Goal: Navigation & Orientation: Find specific page/section

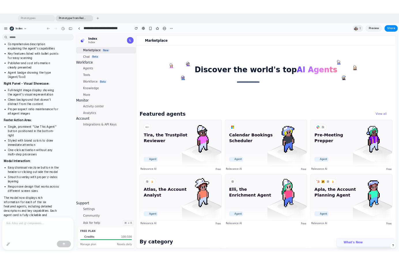
scroll to position [24, 0]
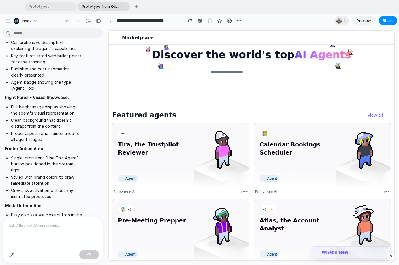
click at [178, 52] on div at bounding box center [251, 62] width 285 height 83
click at [134, 7] on div "button" at bounding box center [135, 6] width 3 height 3
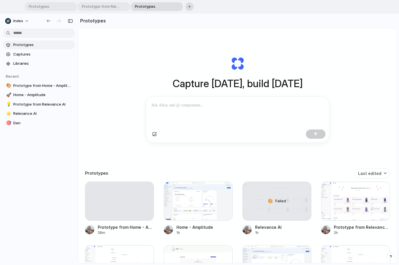
click at [134, 7] on span "Prototypes" at bounding box center [152, 7] width 41 height 6
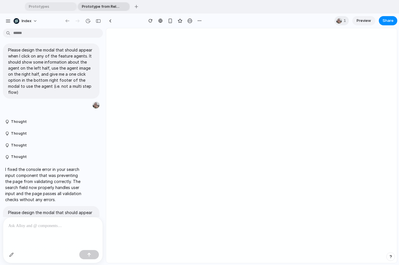
scroll to position [694, 0]
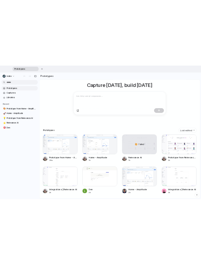
scroll to position [50, 0]
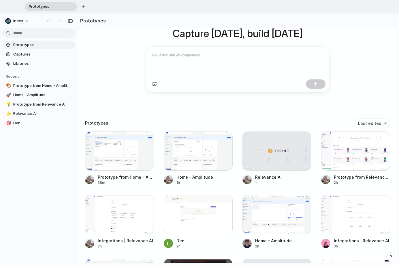
drag, startPoint x: 397, startPoint y: 108, endPoint x: 420, endPoint y: 109, distance: 23.0
click at [398, 109] on html "Prototypes To pick up a draggable item, press the space bar. While dragging, us…" at bounding box center [199, 132] width 399 height 265
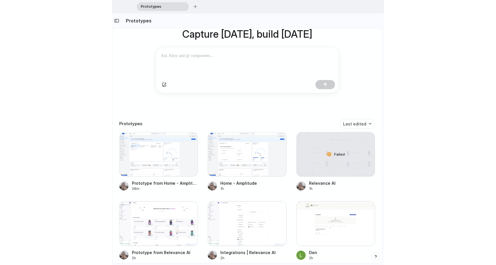
scroll to position [50, 0]
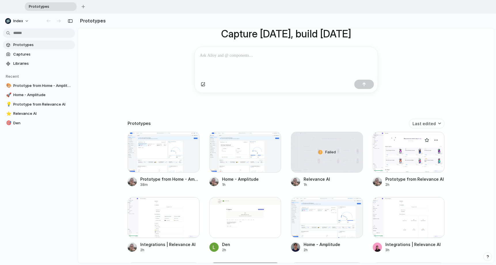
click at [398, 153] on div at bounding box center [409, 152] width 72 height 41
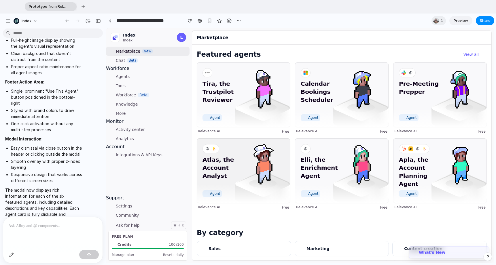
scroll to position [71, 0]
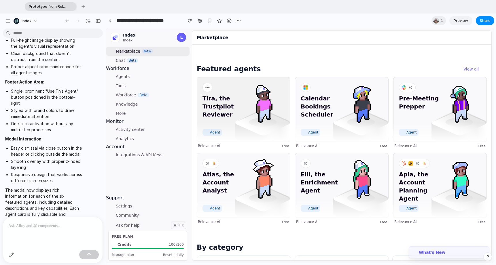
click at [239, 133] on img at bounding box center [262, 129] width 55 height 41
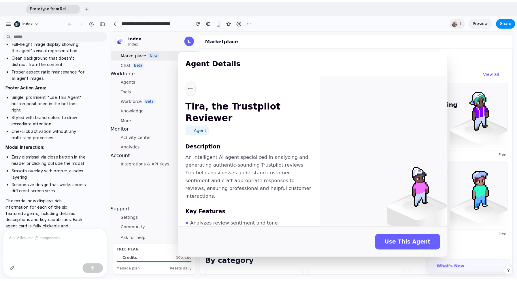
scroll to position [0, 0]
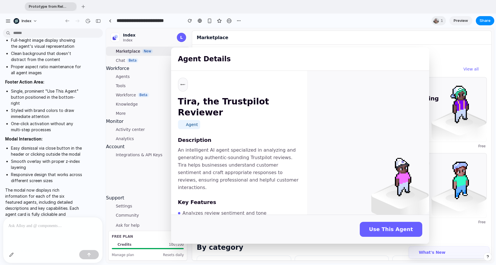
click at [138, 165] on div "Agent Details Tira, the Trustpilot Reviewer Agent Description An intelligent AI…" at bounding box center [300, 145] width 388 height 235
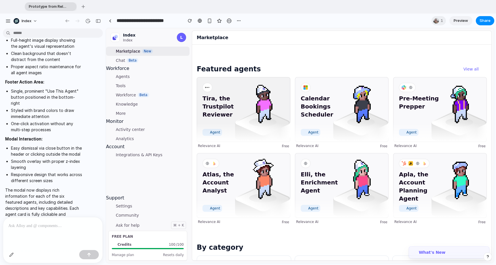
click at [252, 131] on img at bounding box center [262, 129] width 55 height 41
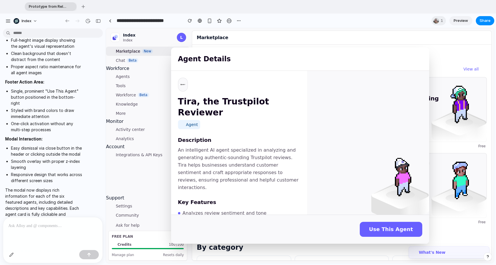
click at [154, 153] on div "Agent Details Tira, the Trustpilot Reviewer Agent Description An intelligent AI…" at bounding box center [300, 145] width 388 height 235
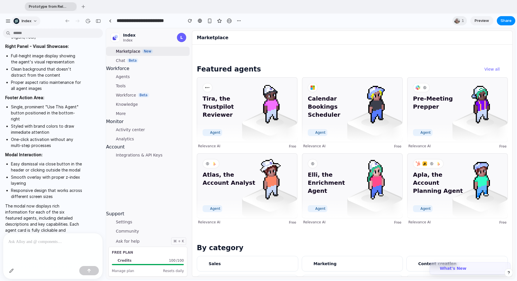
scroll to position [71, 0]
click at [216, 127] on div "Tira, the Trustpilot Reviewer Agent" at bounding box center [247, 109] width 100 height 65
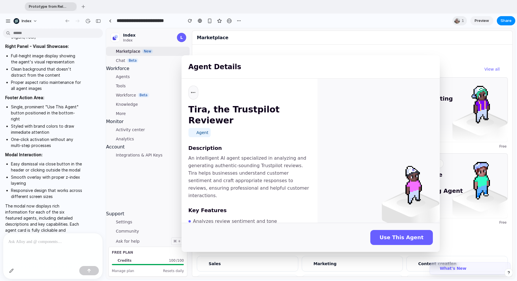
click at [153, 139] on div "Agent Details Tira, the Trustpilot Reviewer Agent Description An intelligent AI…" at bounding box center [310, 153] width 409 height 251
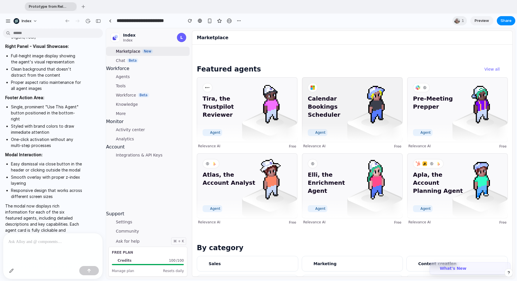
click at [333, 104] on span "Calendar Bookings Scheduler" at bounding box center [334, 110] width 53 height 32
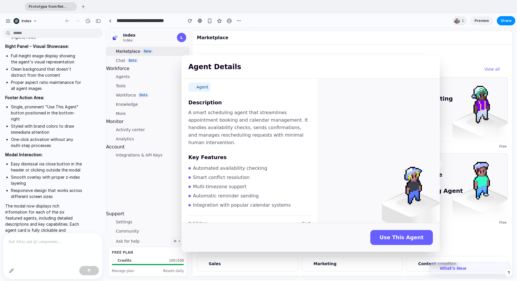
scroll to position [0, 0]
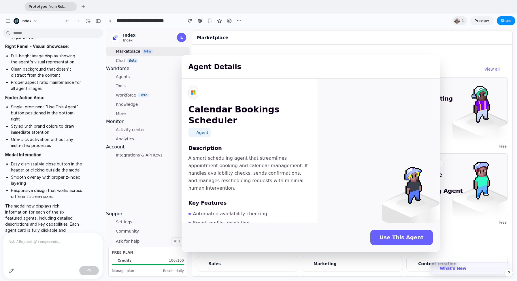
click at [398, 148] on div "Agent Details Calendar Bookings Scheduler Agent Description A smart scheduling …" at bounding box center [310, 153] width 409 height 251
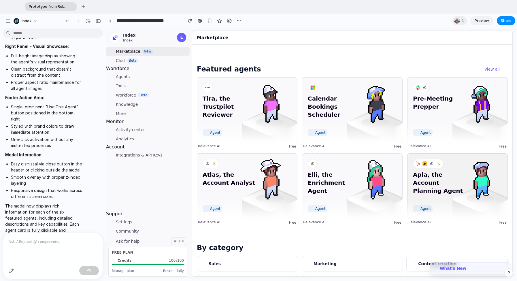
click at [398, 179] on span "Apla, the Account Planning Agent" at bounding box center [439, 186] width 53 height 32
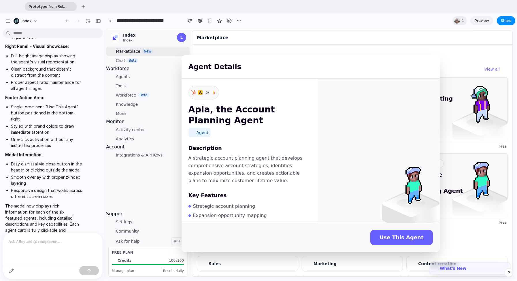
click at [398, 179] on div "Agent Details Apla, the Account Planning Agent Agent Description A strategic ac…" at bounding box center [310, 153] width 409 height 251
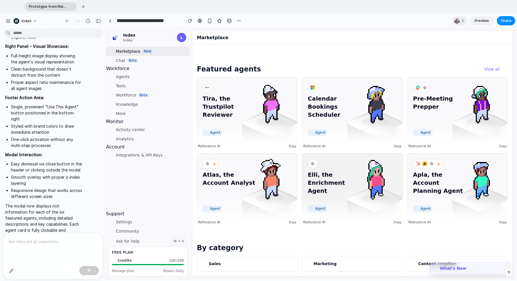
click at [389, 190] on img at bounding box center [374, 178] width 41 height 41
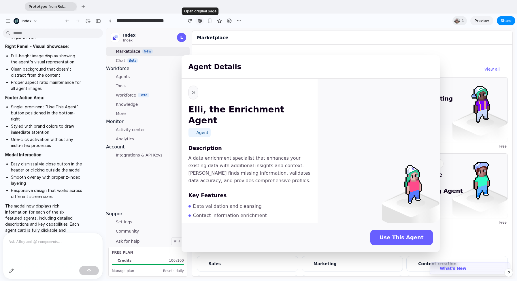
click at [199, 20] on div at bounding box center [200, 20] width 4 height 5
click at [398, 34] on div "Marketplace" at bounding box center [352, 38] width 321 height 14
click at [398, 39] on div "Marketplace" at bounding box center [352, 38] width 321 height 14
click at [398, 88] on div "Agent Details Elli, the Enrichment Agent Agent Description A data enrichment sp…" at bounding box center [310, 153] width 409 height 251
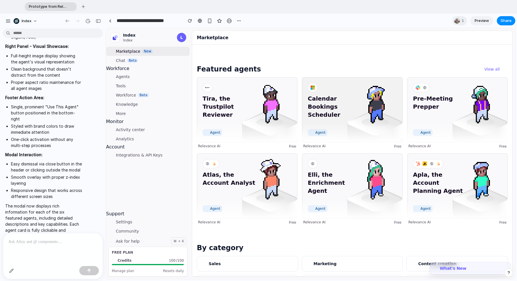
click at [356, 97] on span "Calendar Bookings Scheduler" at bounding box center [334, 110] width 53 height 32
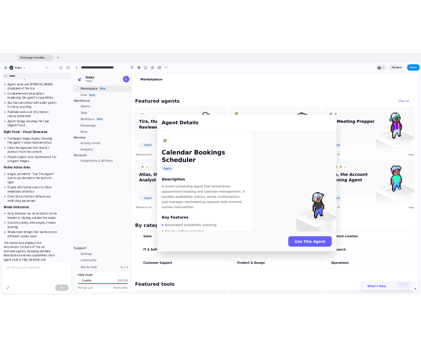
scroll to position [611, 0]
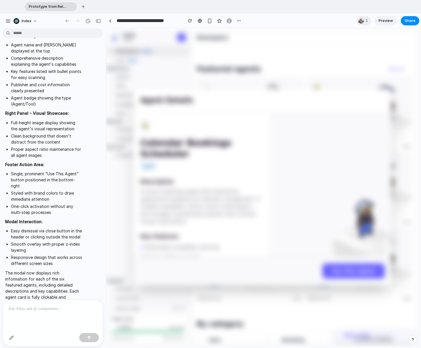
click at [286, 222] on div at bounding box center [330, 184] width 122 height 144
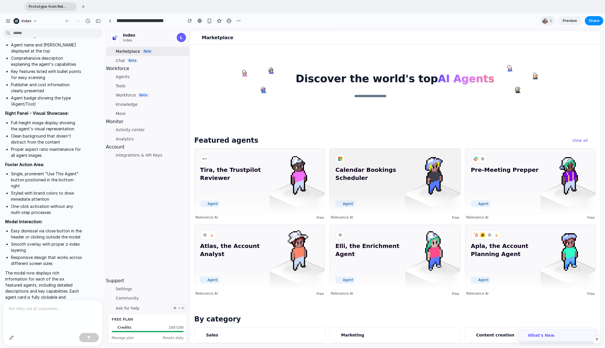
click at [370, 158] on div "Calendar Bookings Scheduler Agent" at bounding box center [395, 180] width 131 height 65
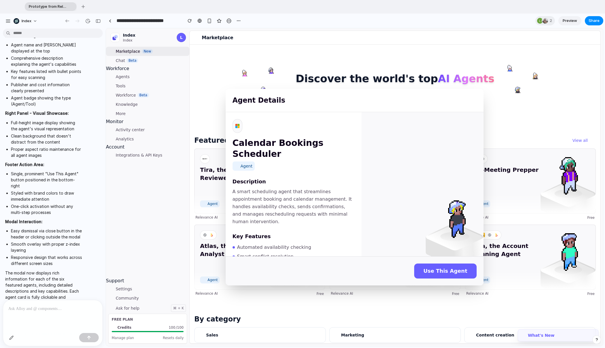
click at [188, 153] on div "Agent Details Calendar Bookings Scheduler Agent Description A smart scheduling …" at bounding box center [354, 186] width 497 height 317
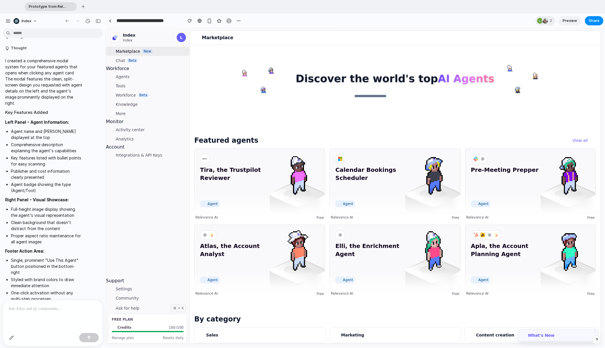
scroll to position [611, 0]
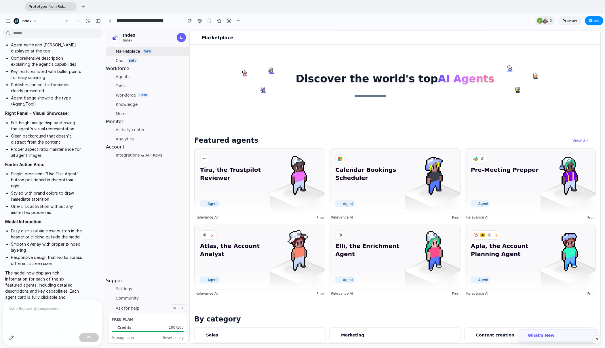
click at [256, 111] on div at bounding box center [395, 86] width 411 height 83
click at [209, 121] on div at bounding box center [395, 86] width 411 height 83
click at [43, 120] on li "Full-height image display showing the agent's visual representation" at bounding box center [46, 126] width 71 height 12
click at [115, 19] on div "**********" at bounding box center [174, 21] width 137 height 10
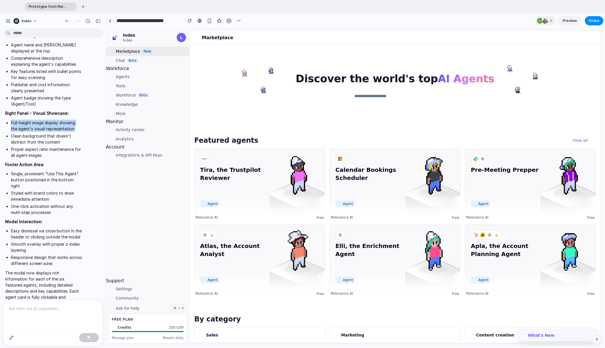
click at [108, 19] on link at bounding box center [110, 20] width 9 height 9
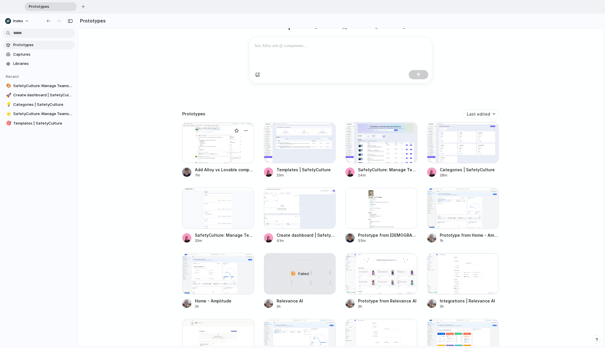
scroll to position [59, 0]
click at [420, 151] on div at bounding box center [463, 143] width 72 height 41
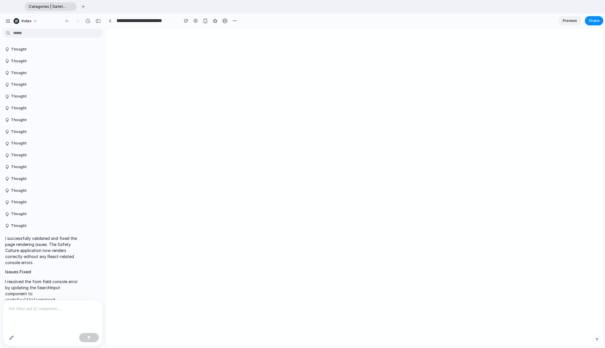
scroll to position [660, 0]
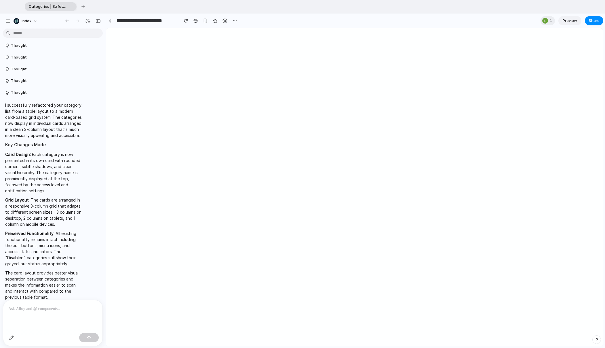
click at [33, 310] on p at bounding box center [52, 308] width 89 height 7
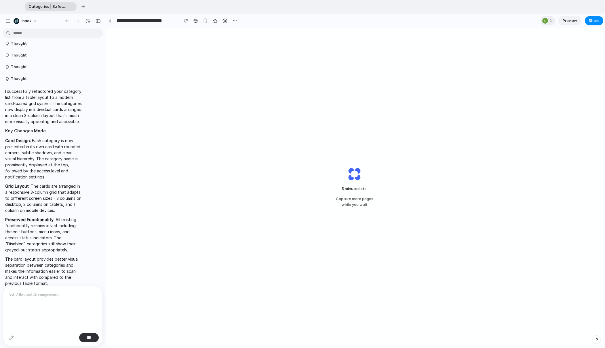
scroll to position [708, 0]
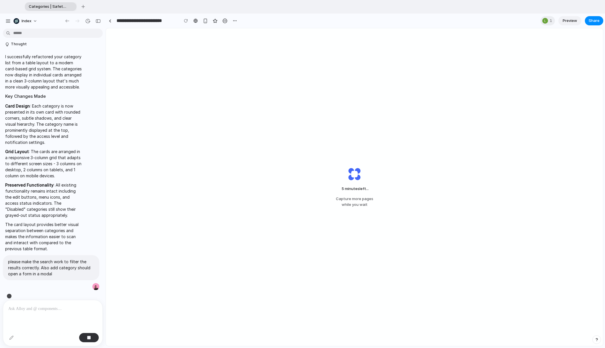
click at [389, 158] on div "5 minutes left ... Capture more pages while you wait" at bounding box center [354, 186] width 497 height 317
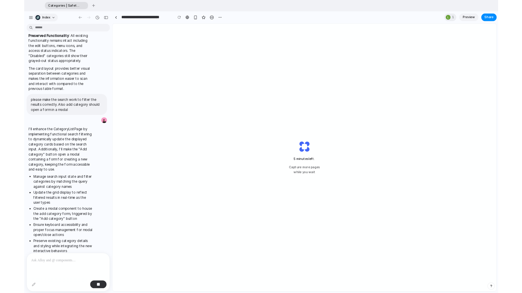
scroll to position [869, 0]
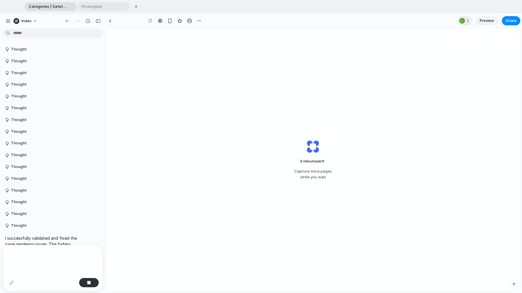
scroll to position [763, 0]
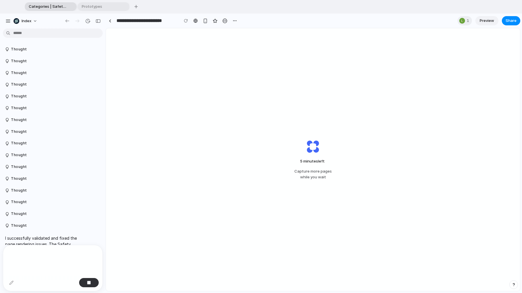
scroll to position [924, 0]
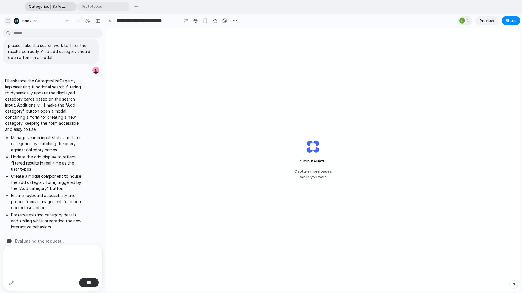
click at [8, 22] on div "button" at bounding box center [7, 20] width 5 height 5
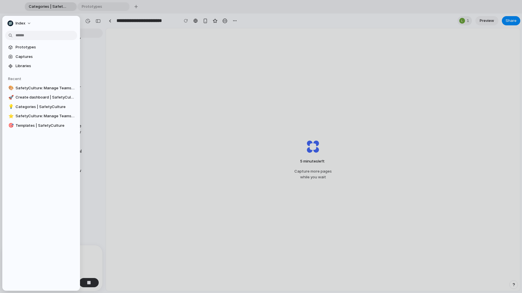
click at [148, 55] on div at bounding box center [261, 146] width 522 height 293
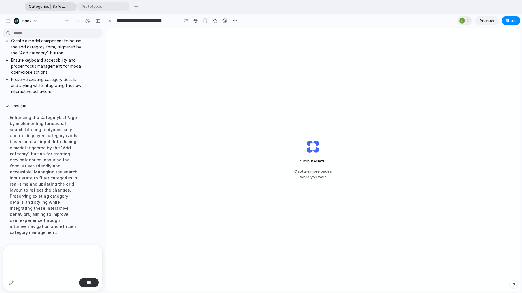
scroll to position [1060, 0]
click at [8, 18] on button "button" at bounding box center [8, 21] width 9 height 9
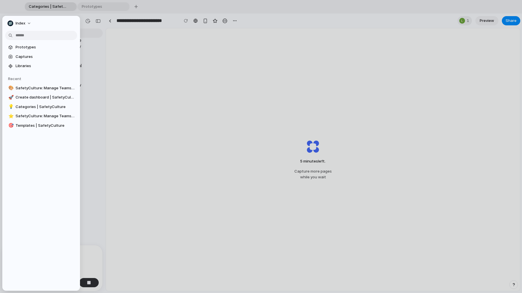
click at [155, 54] on div at bounding box center [261, 146] width 522 height 293
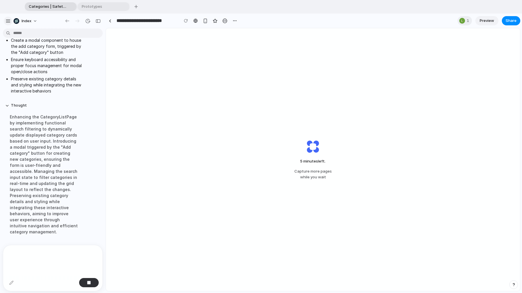
click at [8, 20] on div "button" at bounding box center [7, 20] width 5 height 5
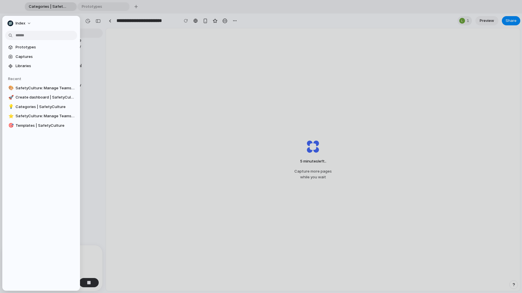
click at [124, 62] on div "5 minutes left .. Capture more pages while you wait" at bounding box center [313, 159] width 414 height 263
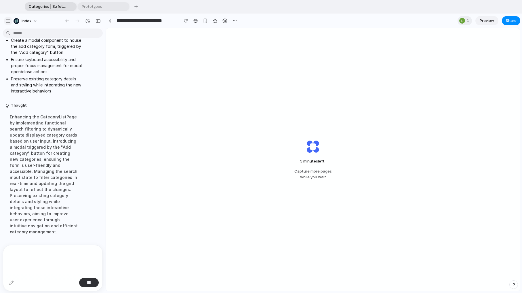
click at [7, 18] on button "button" at bounding box center [8, 21] width 9 height 9
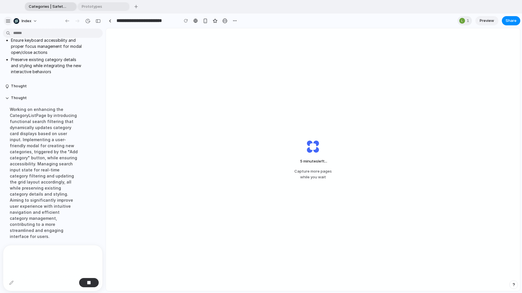
scroll to position [1084, 0]
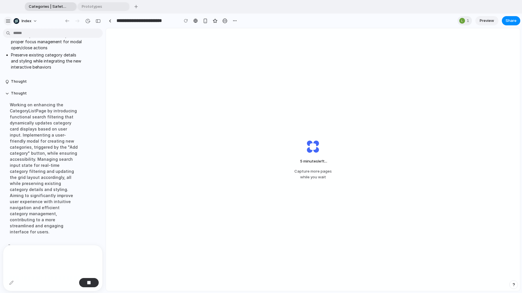
click at [6, 18] on div "button" at bounding box center [7, 20] width 5 height 5
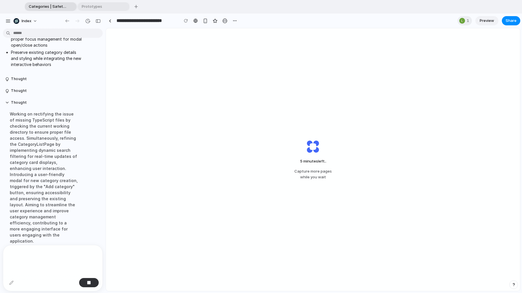
scroll to position [1090, 0]
click at [290, 79] on div "5 minutes left ... Capture more pages while you wait" at bounding box center [313, 159] width 414 height 263
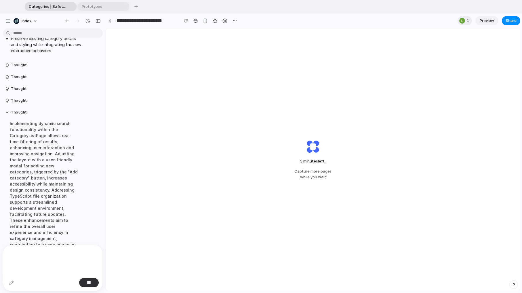
scroll to position [1119, 0]
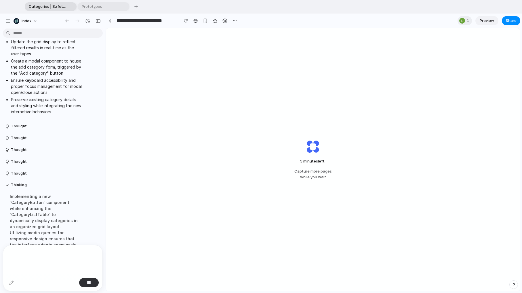
scroll to position [1045, 0]
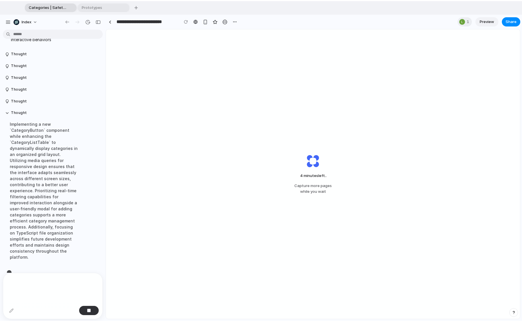
scroll to position [1107, 0]
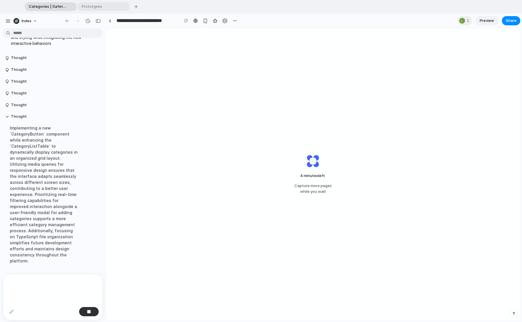
click at [260, 119] on div "4 minutes left Capture more pages while you wait" at bounding box center [313, 174] width 414 height 292
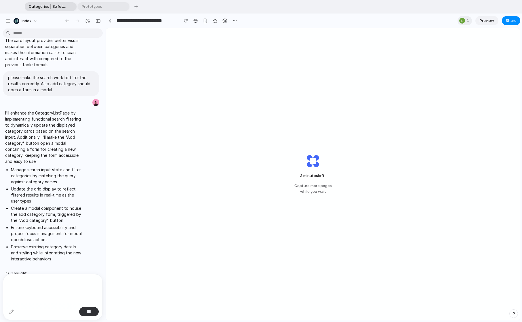
scroll to position [870, 0]
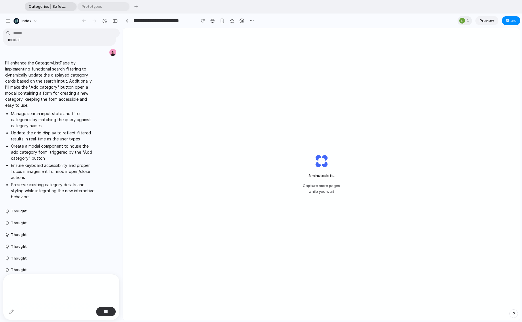
drag, startPoint x: 105, startPoint y: 130, endPoint x: 123, endPoint y: 130, distance: 17.9
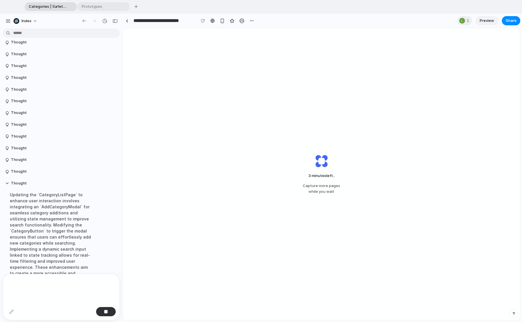
scroll to position [1087, 0]
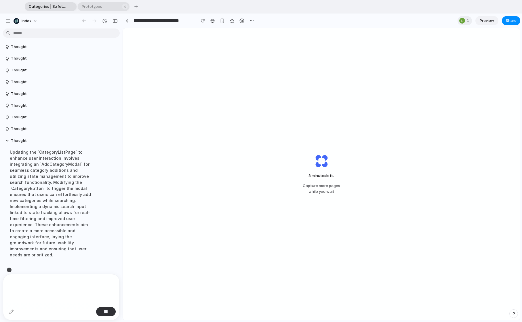
click at [105, 5] on span "Prototypes" at bounding box center [99, 7] width 41 height 6
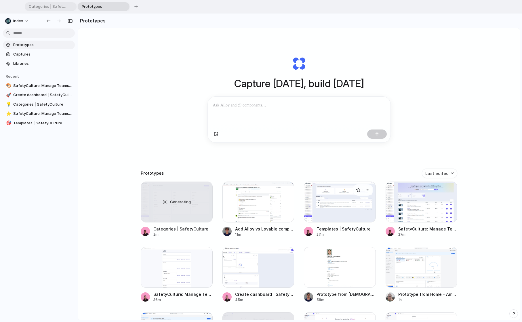
click at [329, 214] on div at bounding box center [340, 202] width 72 height 41
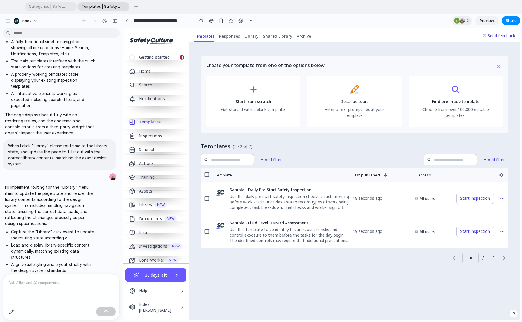
scroll to position [373, 0]
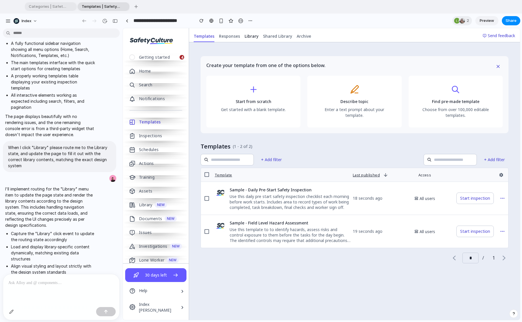
click at [250, 35] on span "Library" at bounding box center [252, 36] width 14 height 6
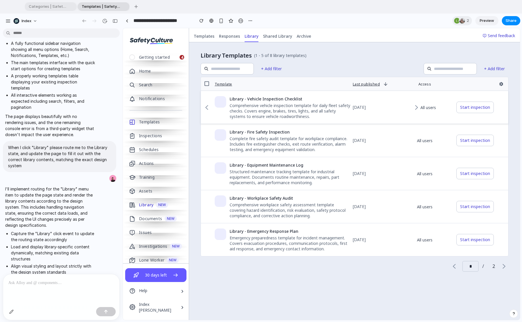
click at [266, 98] on div "Library - Vehicle Inspection Checklist" at bounding box center [290, 98] width 121 height 5
click at [130, 22] on link at bounding box center [127, 20] width 9 height 9
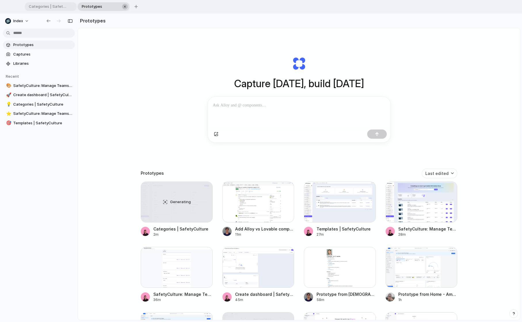
click at [126, 7] on div "button" at bounding box center [125, 7] width 4 height 4
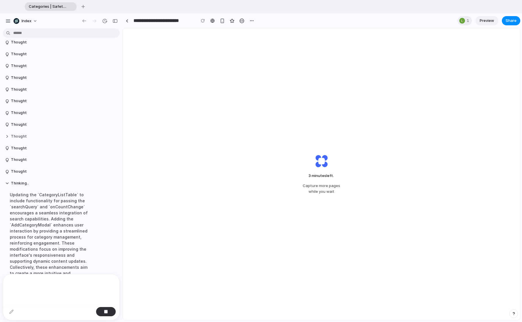
click at [20, 134] on button "Thought" at bounding box center [50, 136] width 91 height 5
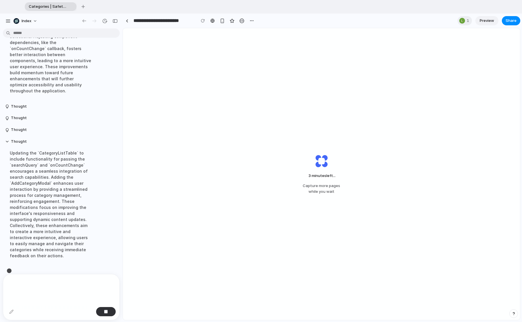
scroll to position [1209, 0]
click at [20, 129] on button "Thought" at bounding box center [50, 131] width 91 height 5
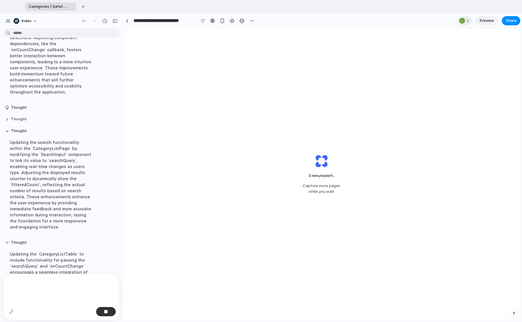
click at [23, 117] on button "Thought" at bounding box center [50, 119] width 91 height 5
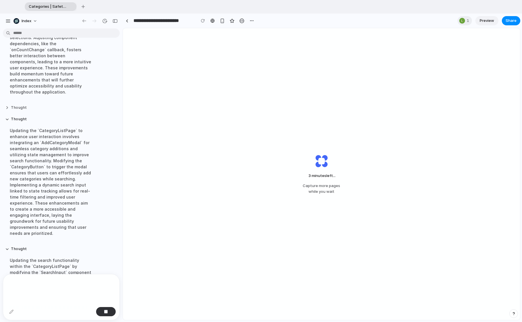
click at [23, 105] on button "Thought" at bounding box center [50, 107] width 91 height 5
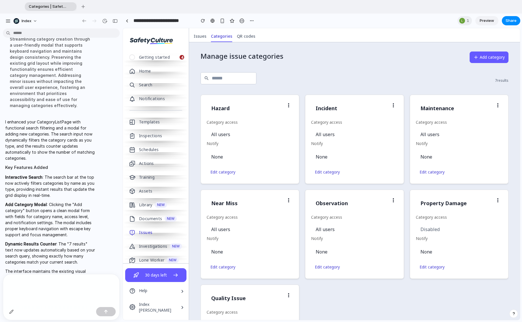
scroll to position [0, 0]
click at [124, 22] on link at bounding box center [127, 20] width 9 height 9
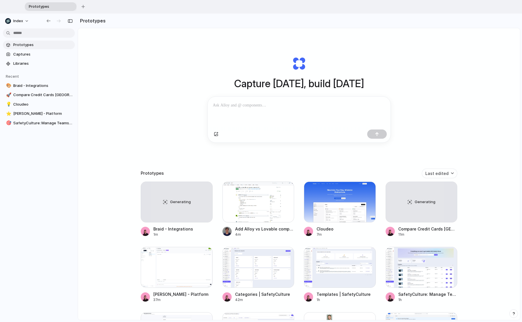
click at [159, 94] on div "Capture today, build tomorrow Clone web app Clone screenshot Start from existin…" at bounding box center [299, 196] width 442 height 336
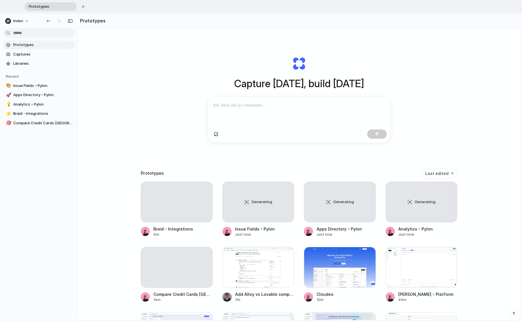
click at [185, 103] on div "Capture today, build tomorrow Clone web app Clone screenshot Start from existin…" at bounding box center [299, 99] width 230 height 129
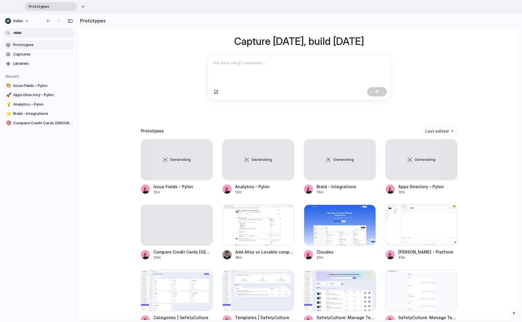
scroll to position [47, 0]
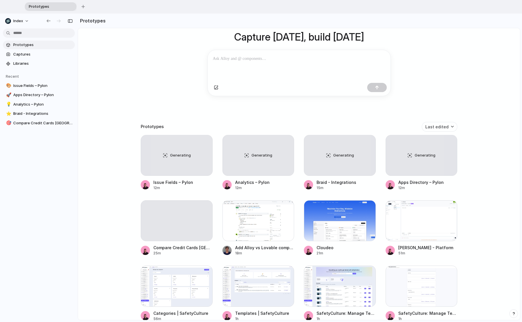
click at [117, 206] on div "Capture today, build tomorrow Clone web app Clone screenshot Start from existin…" at bounding box center [299, 150] width 442 height 336
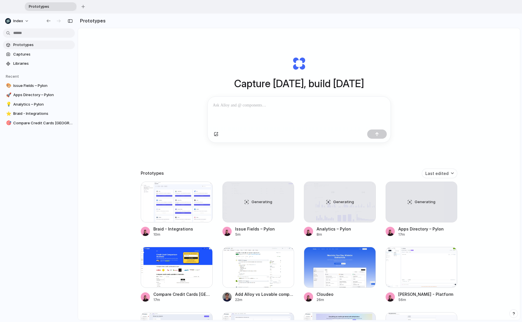
click at [154, 154] on div "Capture today, build tomorrow Clone web app Clone screenshot Start from existin…" at bounding box center [299, 196] width 442 height 336
click at [159, 192] on div at bounding box center [177, 202] width 72 height 41
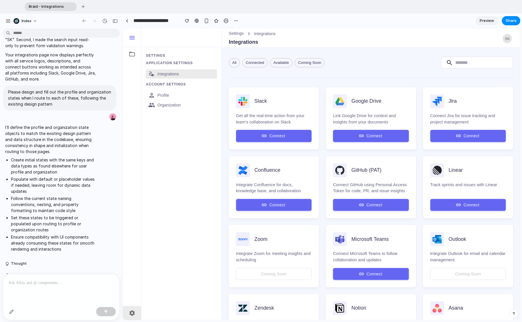
scroll to position [153, 0]
click at [166, 96] on p "Profile" at bounding box center [186, 95] width 57 height 6
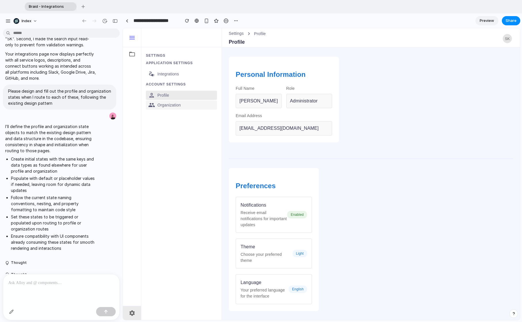
click at [170, 103] on p "Organization" at bounding box center [186, 105] width 57 height 6
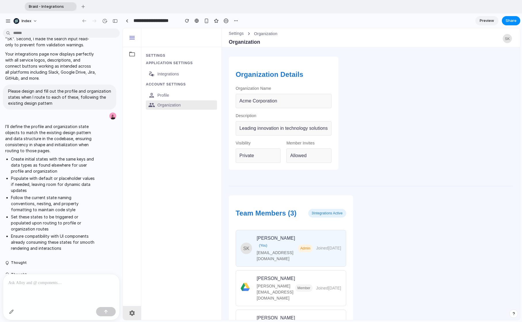
scroll to position [5, 0]
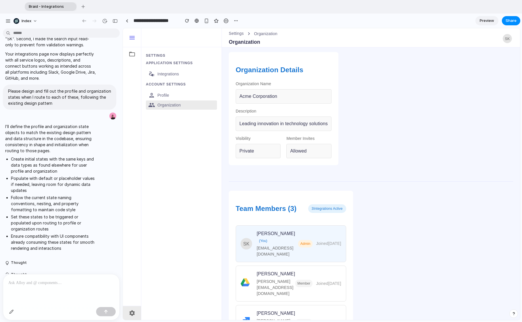
drag, startPoint x: 295, startPoint y: 275, endPoint x: 256, endPoint y: 234, distance: 56.4
click at [256, 234] on div "[PERSON_NAME] (You) [PERSON_NAME][EMAIL_ADDRESS][DOMAIN_NAME] admin Joined [DAT…" at bounding box center [291, 283] width 111 height 116
click at [267, 234] on div "[PERSON_NAME] (You)" at bounding box center [277, 237] width 41 height 14
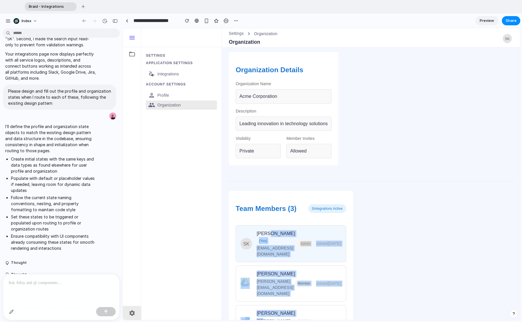
drag, startPoint x: 269, startPoint y: 234, endPoint x: 261, endPoint y: 298, distance: 64.1
click at [261, 298] on div "[PERSON_NAME] (You) [PERSON_NAME][EMAIL_ADDRESS][DOMAIN_NAME] admin Joined [DAT…" at bounding box center [291, 283] width 111 height 116
click at [261, 318] on div "[PERSON_NAME][EMAIL_ADDRESS][DOMAIN_NAME]" at bounding box center [276, 327] width 39 height 18
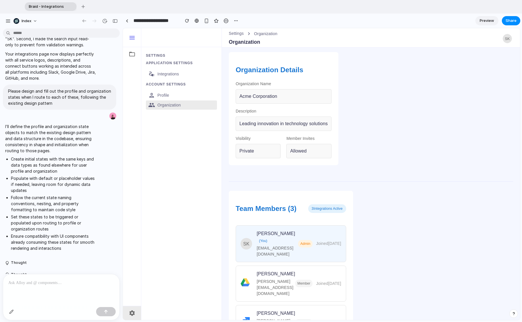
scroll to position [0, 0]
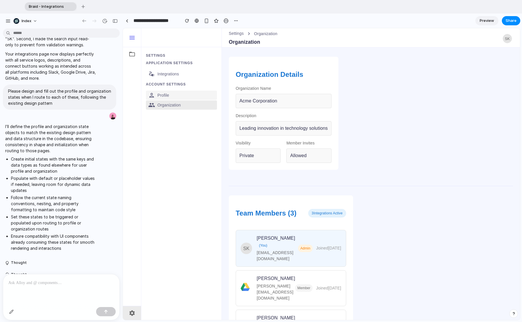
click at [182, 93] on p "Profile" at bounding box center [186, 95] width 57 height 6
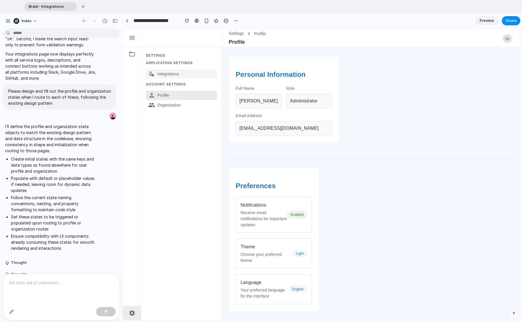
click at [177, 72] on p "Integrations" at bounding box center [186, 74] width 57 height 6
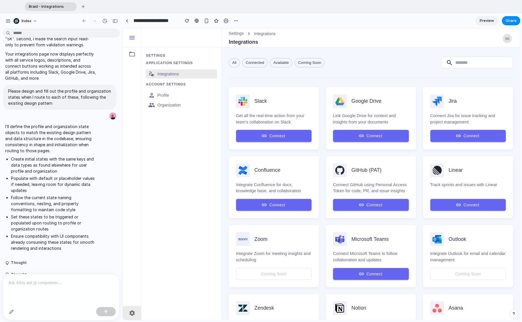
click at [169, 90] on li "Profile" at bounding box center [181, 95] width 71 height 10
click at [180, 96] on p "Profile" at bounding box center [186, 95] width 57 height 6
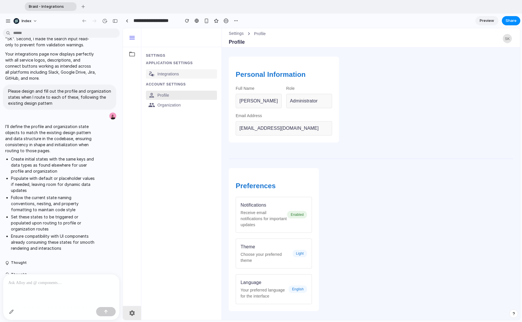
click at [170, 70] on link "Integrations" at bounding box center [181, 73] width 71 height 9
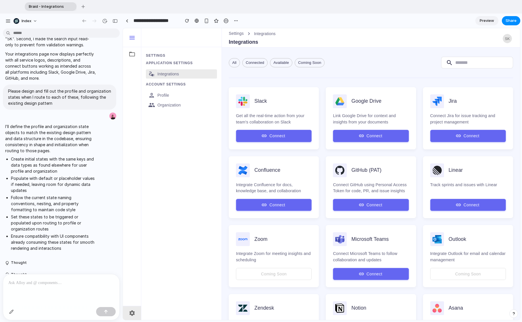
click at [171, 81] on span "Account Settings" at bounding box center [181, 84] width 71 height 9
click at [168, 93] on p "Profile" at bounding box center [186, 95] width 57 height 6
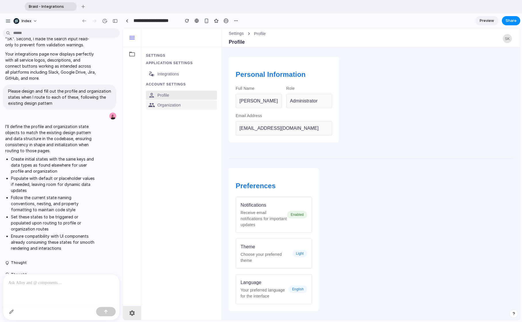
click at [165, 103] on p "Organization" at bounding box center [186, 105] width 57 height 6
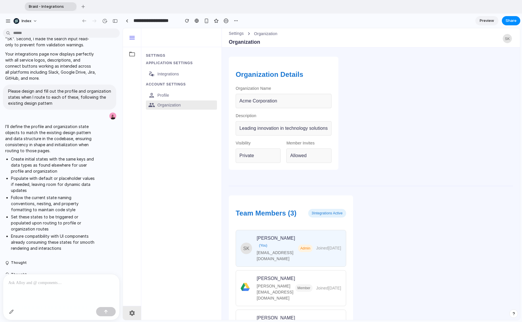
click at [166, 65] on span "Application Settings" at bounding box center [181, 63] width 71 height 9
click at [158, 74] on p "Integrations" at bounding box center [186, 74] width 57 height 6
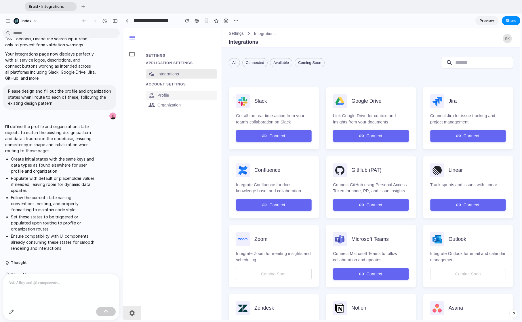
click at [157, 97] on link "Profile" at bounding box center [181, 95] width 71 height 9
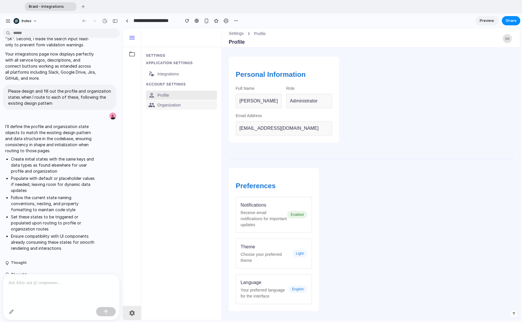
click at [162, 106] on p "Organization" at bounding box center [186, 105] width 57 height 6
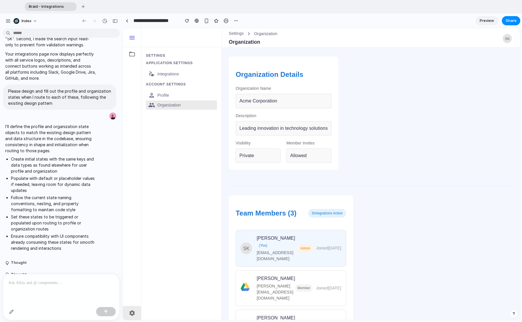
click at [165, 210] on div "settings Application Settings Integrations Account Settings Profile Organization" at bounding box center [181, 183] width 80 height 273
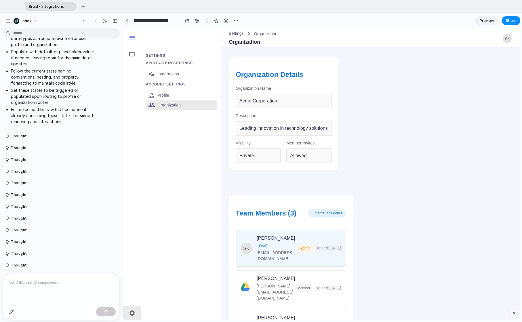
scroll to position [280, 0]
